Goal: Task Accomplishment & Management: Use online tool/utility

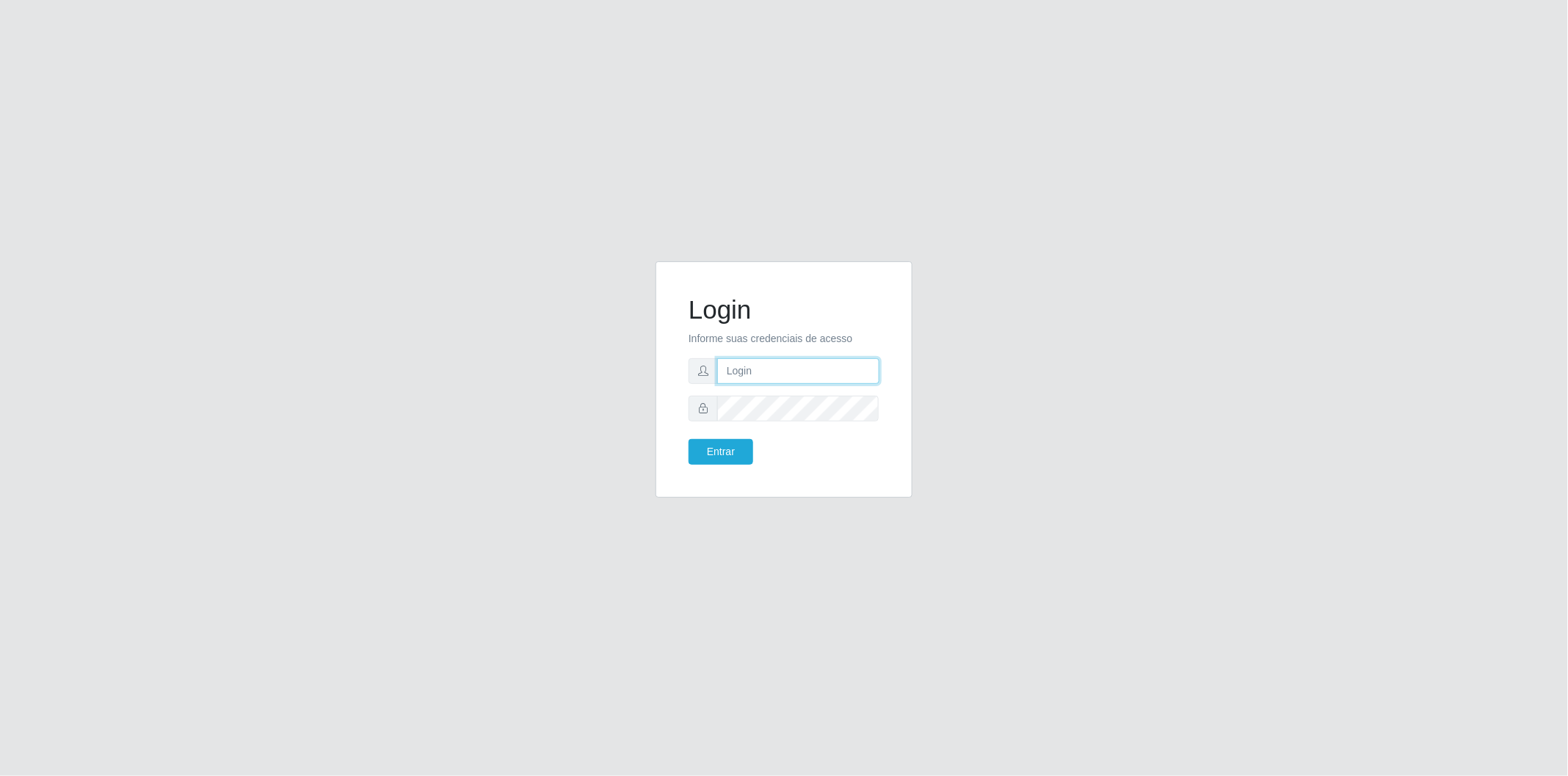
click at [764, 382] on input "text" at bounding box center [798, 371] width 162 height 26
type input "[EMAIL_ADDRESS][DOMAIN_NAME]"
click at [688, 439] on button "Entrar" at bounding box center [721, 452] width 65 height 26
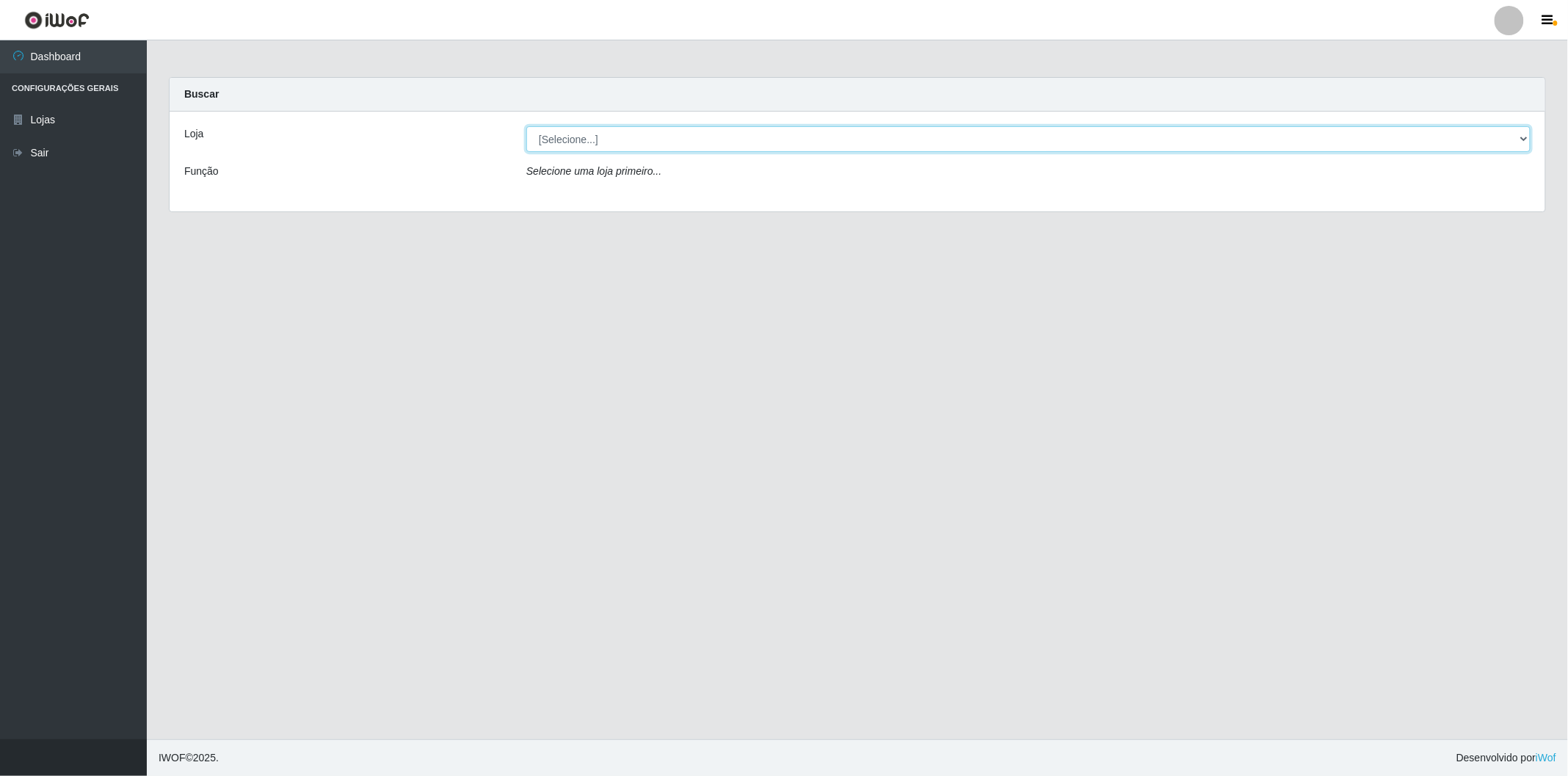
drag, startPoint x: 671, startPoint y: 142, endPoint x: 668, endPoint y: 150, distance: 8.5
click at [671, 142] on select "[Selecione...] BomQueSó Agreste - Loja 2" at bounding box center [1029, 139] width 1004 height 26
select select "214"
click at [526, 126] on select "[Selecione...] BomQueSó Agreste - Loja 2" at bounding box center [1029, 139] width 1004 height 26
